Goal: Information Seeking & Learning: Check status

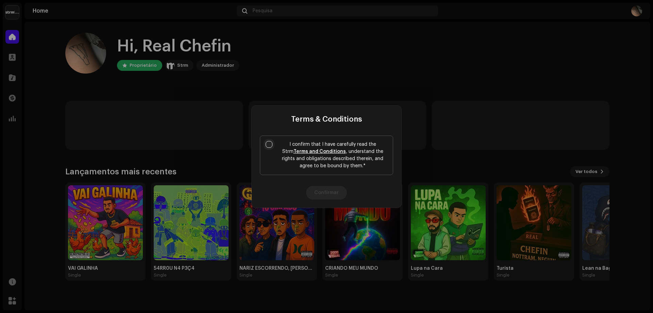
click at [269, 143] on input "I confirm that I have carefully read the Strm Terms and Conditions , understand…" at bounding box center [269, 144] width 7 height 7
checkbox input "true"
click at [320, 193] on button "Confirmar" at bounding box center [326, 193] width 41 height 14
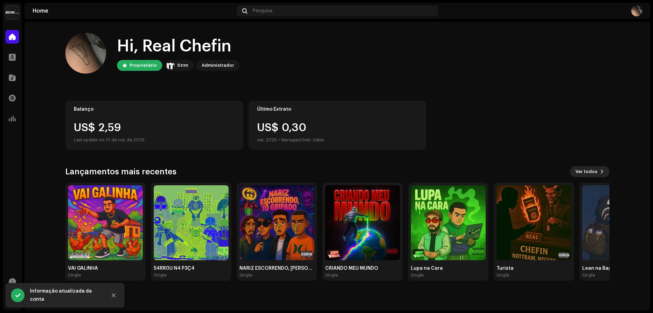
click at [600, 175] on button "Ver todos" at bounding box center [589, 171] width 39 height 11
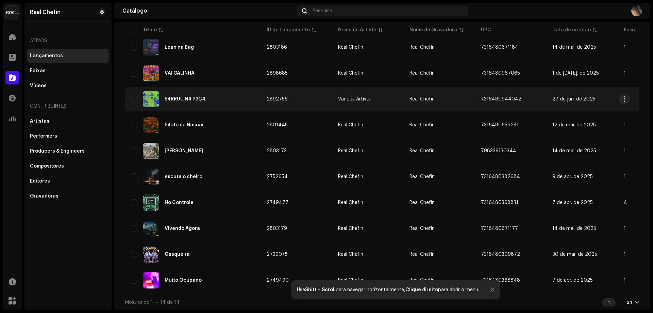
scroll to position [179, 0]
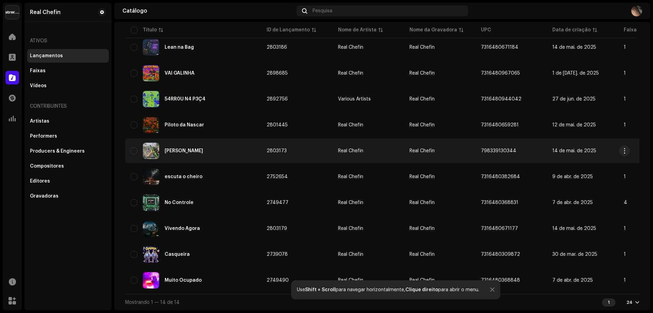
click at [214, 149] on div "[PERSON_NAME]" at bounding box center [193, 151] width 125 height 16
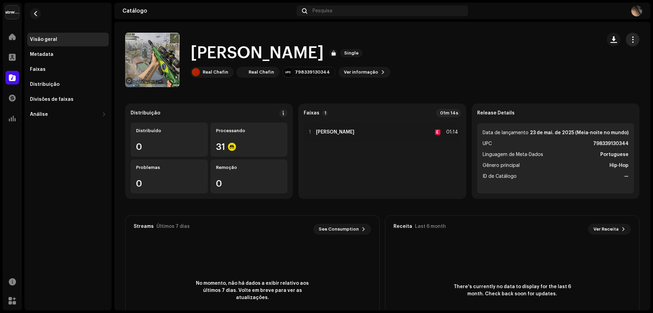
click at [632, 45] on button "button" at bounding box center [633, 40] width 14 height 14
click at [35, 10] on button "button" at bounding box center [35, 13] width 11 height 11
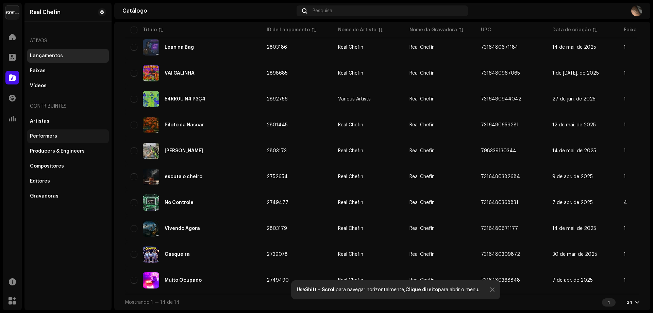
scroll to position [179, 0]
click at [15, 118] on span at bounding box center [12, 118] width 7 height 5
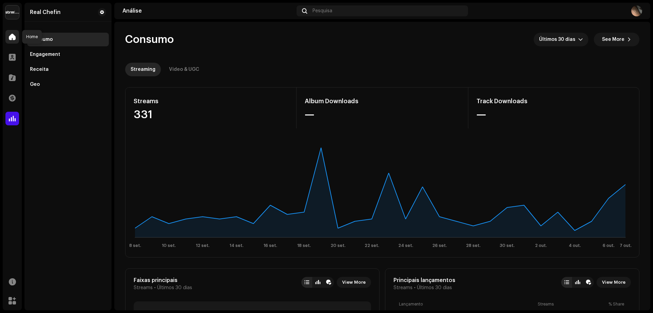
click at [9, 37] on span at bounding box center [12, 36] width 7 height 5
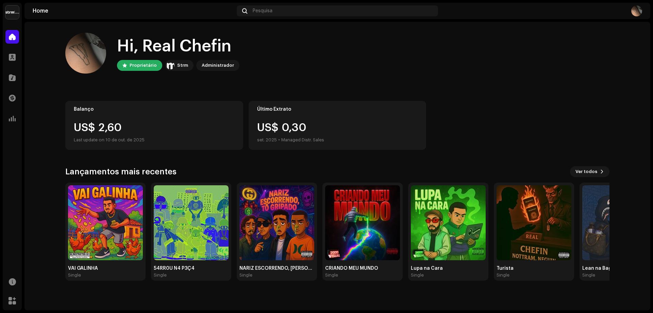
click at [639, 14] on img at bounding box center [636, 10] width 11 height 11
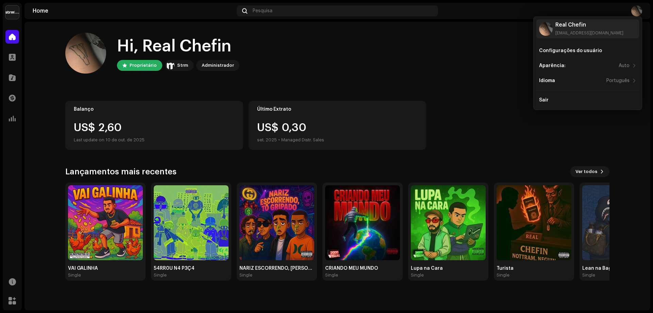
click at [639, 14] on img at bounding box center [636, 10] width 11 height 11
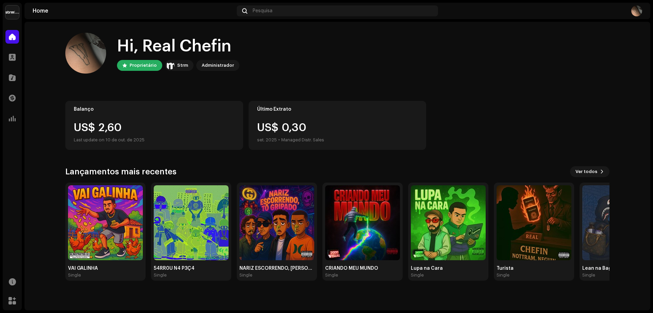
click at [105, 127] on div "US$ 2,60" at bounding box center [154, 127] width 161 height 11
drag, startPoint x: 144, startPoint y: 122, endPoint x: 100, endPoint y: 134, distance: 46.1
click at [100, 134] on div "Balanço US$ 2,60 Last update on 10 de out. de 2025" at bounding box center [154, 125] width 178 height 49
click at [178, 139] on div "Last update on 10 de out. de 2025" at bounding box center [154, 140] width 161 height 8
click at [633, 14] on img at bounding box center [636, 10] width 11 height 11
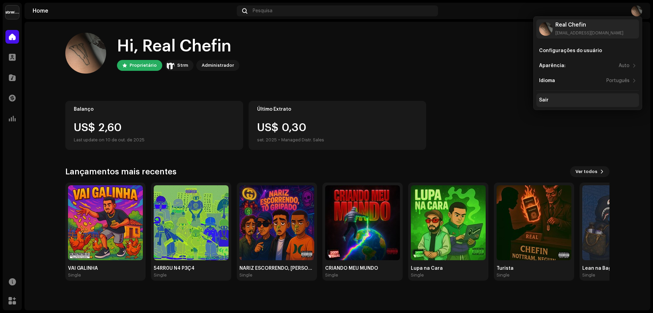
click at [544, 101] on div "Sair" at bounding box center [544, 99] width 10 height 5
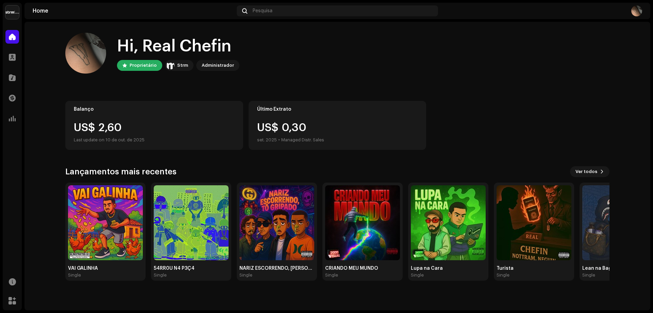
click at [633, 6] on re-a-cover at bounding box center [636, 10] width 11 height 11
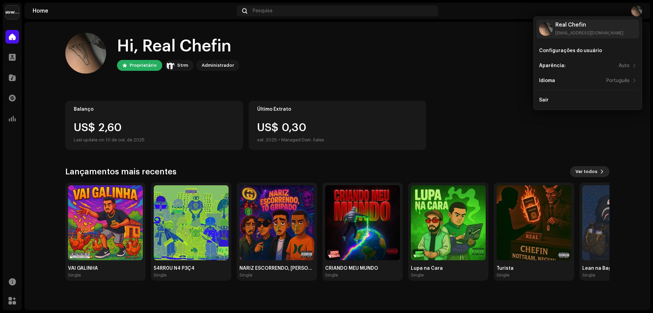
click at [595, 172] on span "Ver todos" at bounding box center [587, 172] width 22 height 14
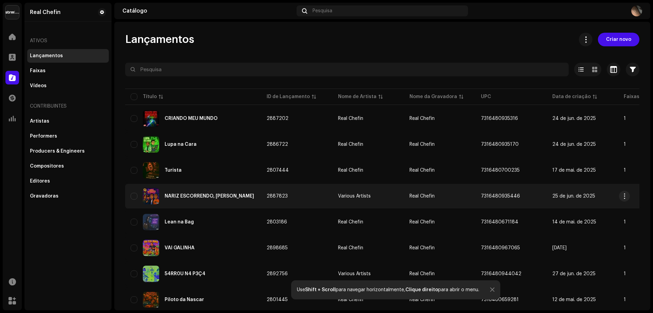
drag, startPoint x: 230, startPoint y: 128, endPoint x: 396, endPoint y: 197, distance: 179.5
click at [464, 303] on tbody "CRIANDO MEU MUNDO 2887202 Real Chefin Real Chefin 7316480935316 24 de jun. de 2…" at bounding box center [443, 286] width 636 height 361
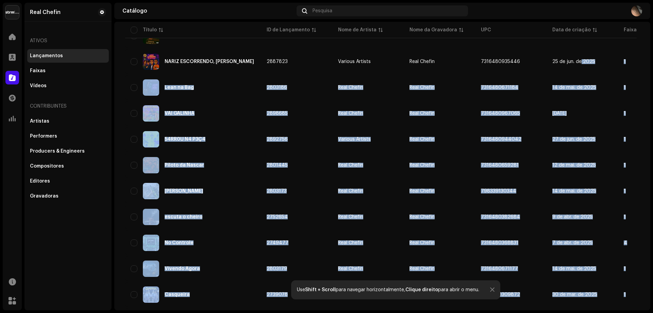
scroll to position [179, 0]
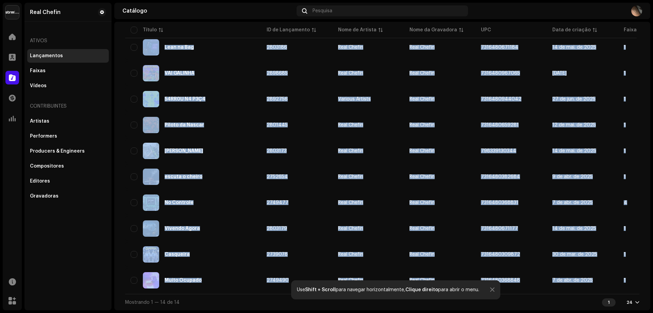
drag, startPoint x: 579, startPoint y: 64, endPoint x: 124, endPoint y: 326, distance: 524.4
click at [124, 312] on html "Real Chefin Home Perfil Catálogo Transações Análise Recursos Marketplace Real C…" at bounding box center [326, 156] width 653 height 313
